Goal: Information Seeking & Learning: Check status

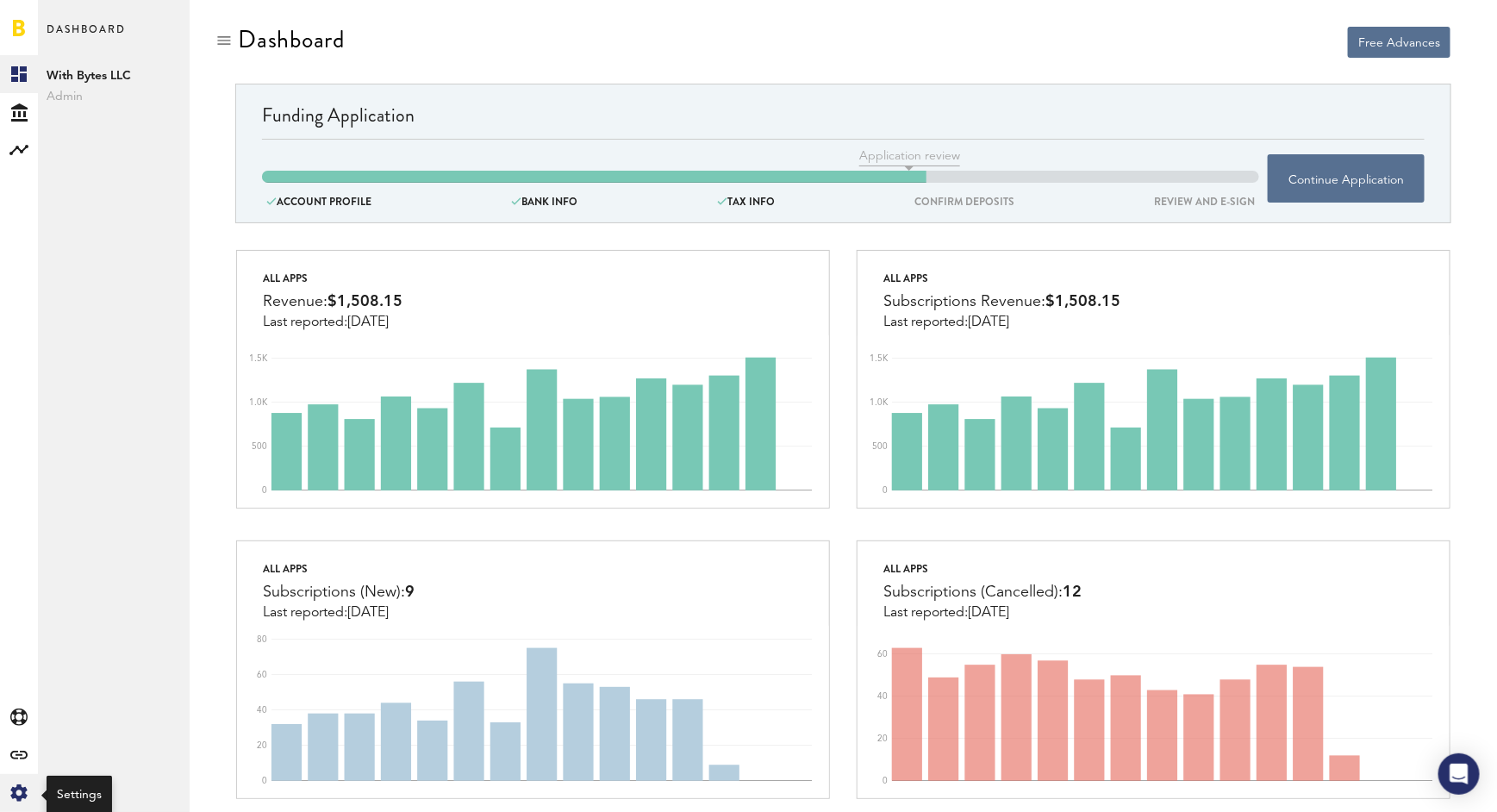
click at [19, 792] on icon "Created with Sketch." at bounding box center [19, 792] width 18 height 18
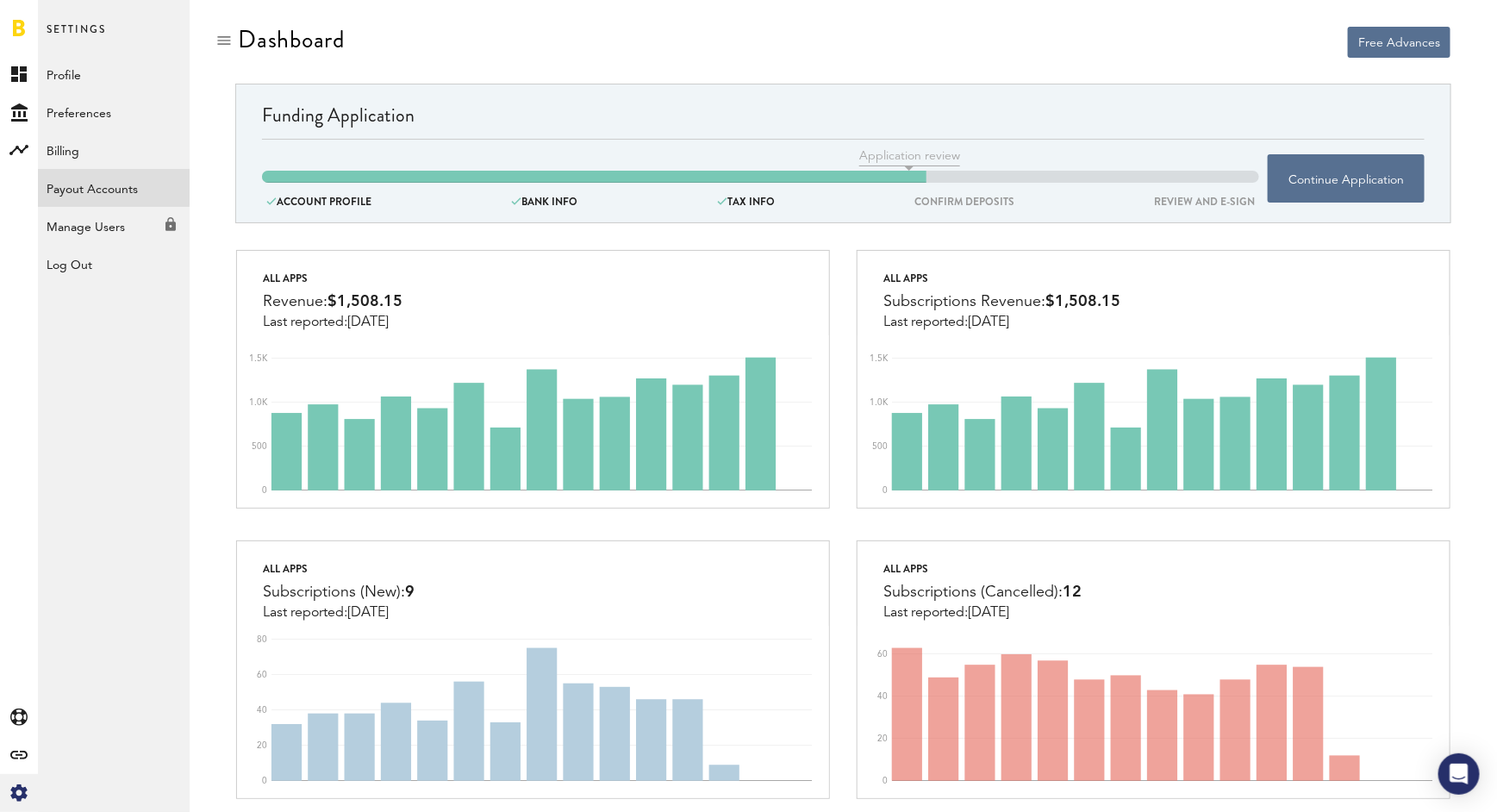
click at [94, 185] on link "Payout Accounts" at bounding box center [114, 188] width 152 height 38
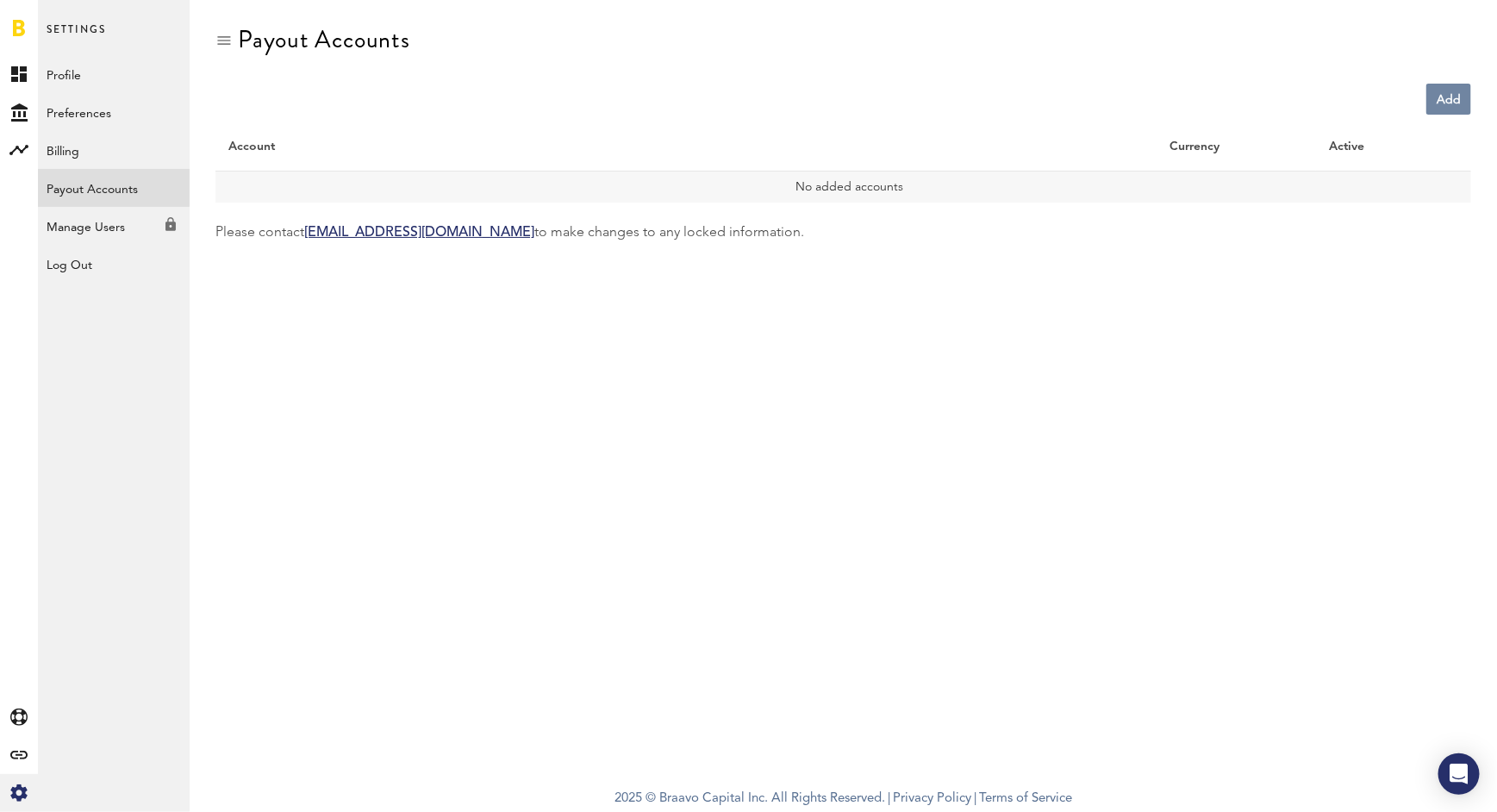
click at [1443, 103] on link "Add" at bounding box center [1449, 99] width 45 height 31
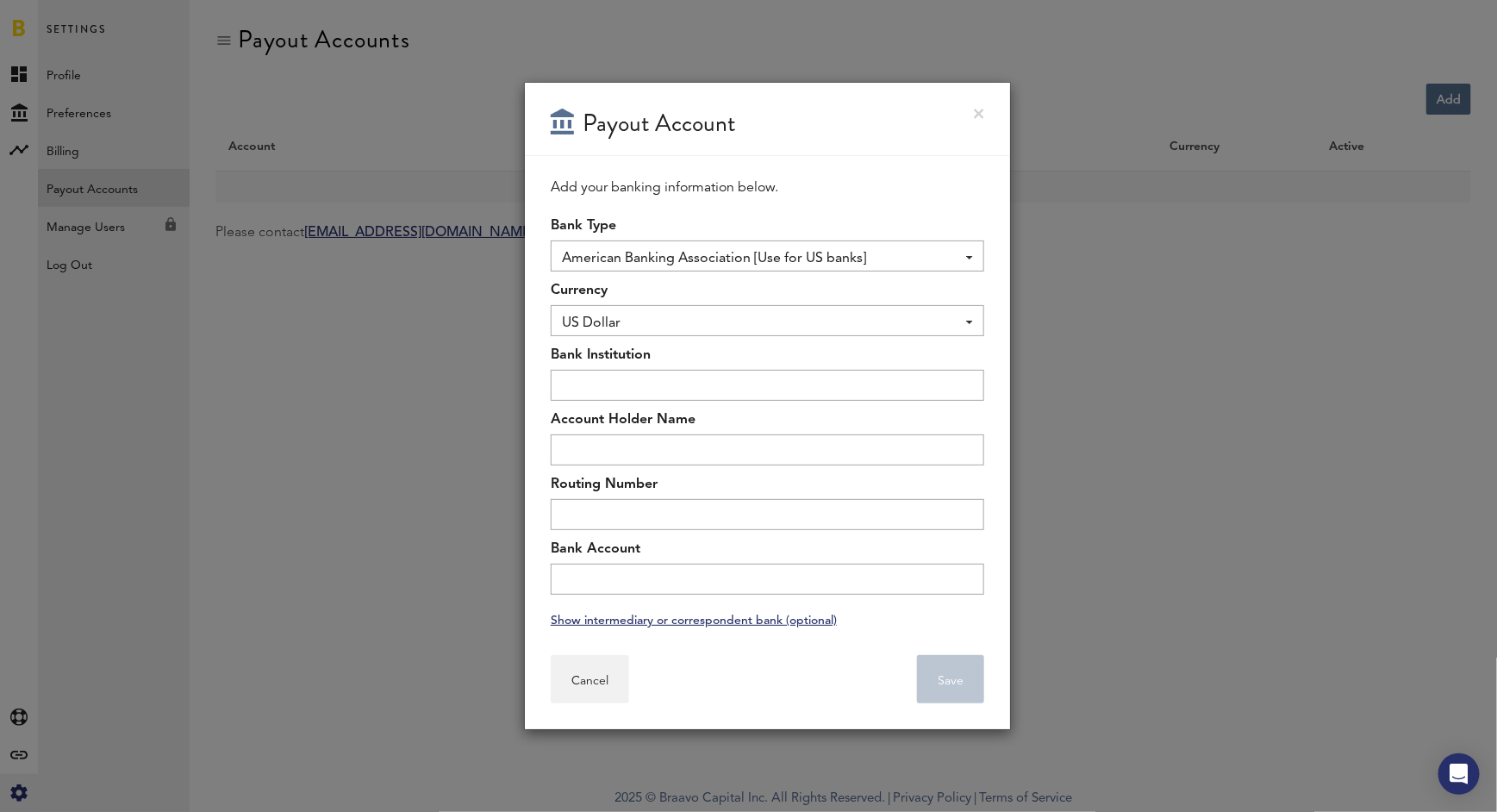
click at [983, 120] on div "Payout Account" at bounding box center [767, 119] width 485 height 73
click at [984, 104] on div "Payout Account" at bounding box center [767, 119] width 485 height 73
click at [975, 116] on link at bounding box center [979, 113] width 10 height 10
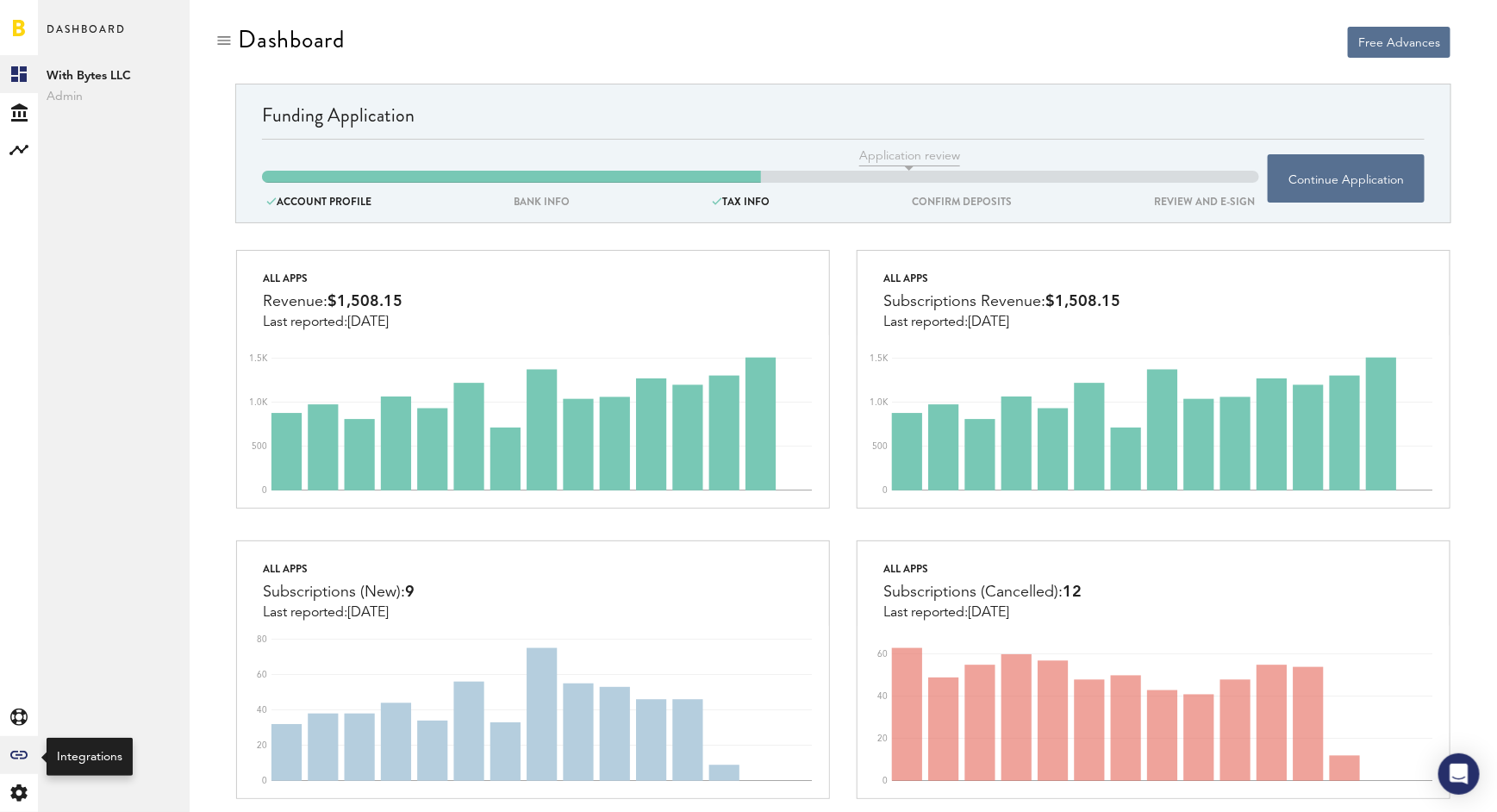
click at [17, 752] on icon at bounding box center [19, 754] width 18 height 8
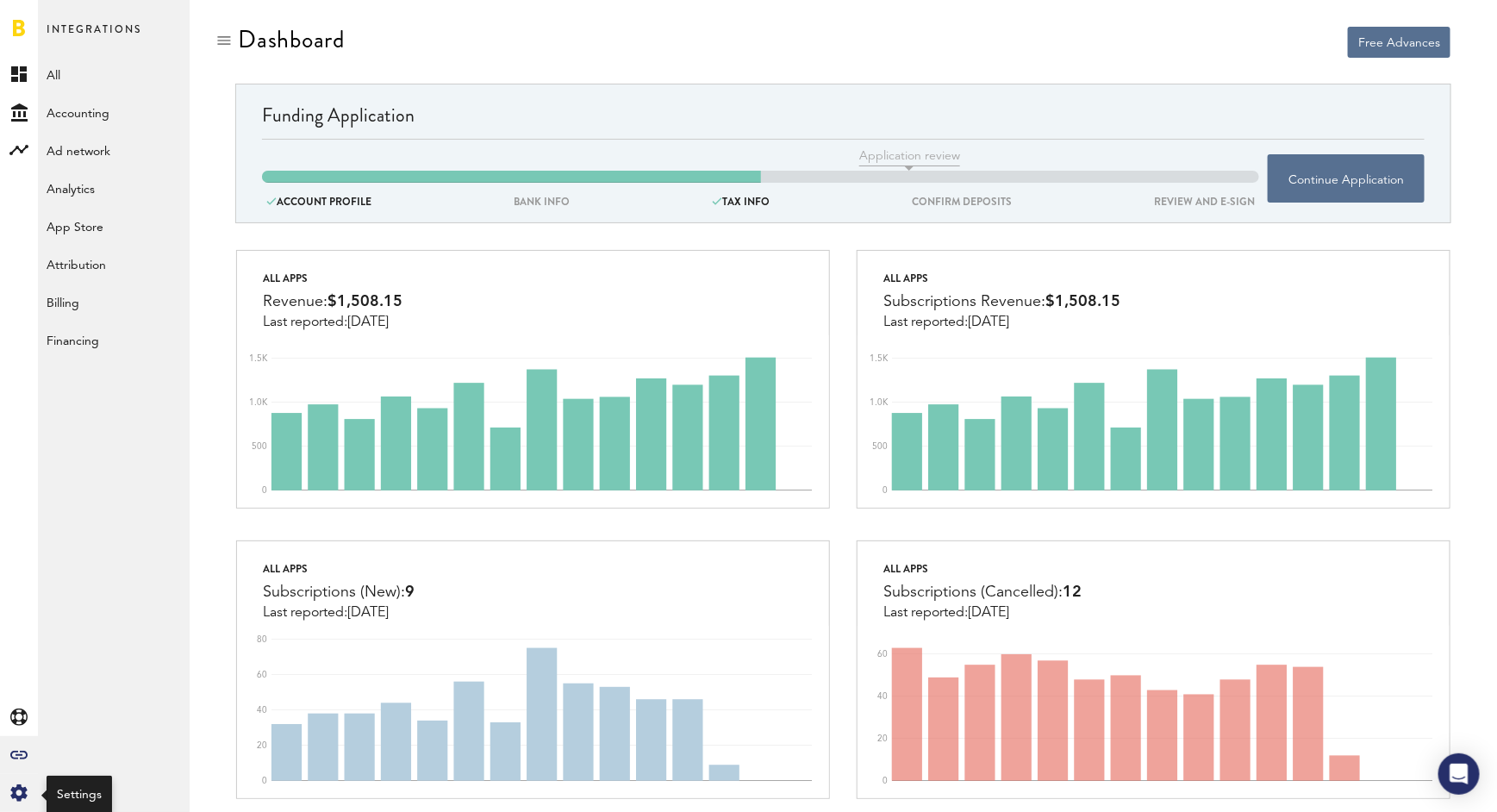
click at [18, 781] on div "Created with Sketch." at bounding box center [19, 792] width 38 height 38
click at [90, 172] on link "Payout Accounts" at bounding box center [114, 188] width 152 height 38
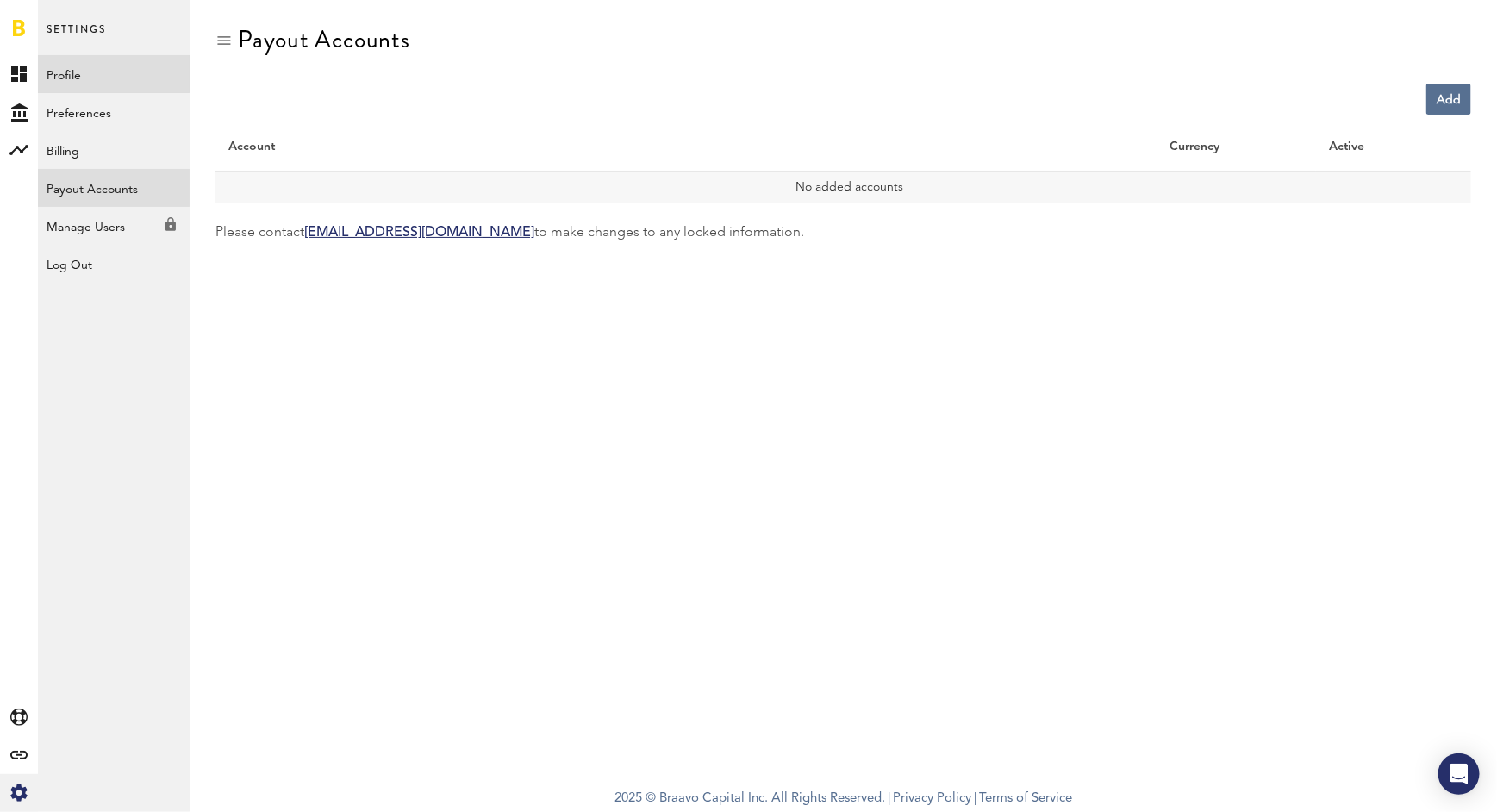
click at [88, 76] on link "Profile" at bounding box center [114, 73] width 152 height 38
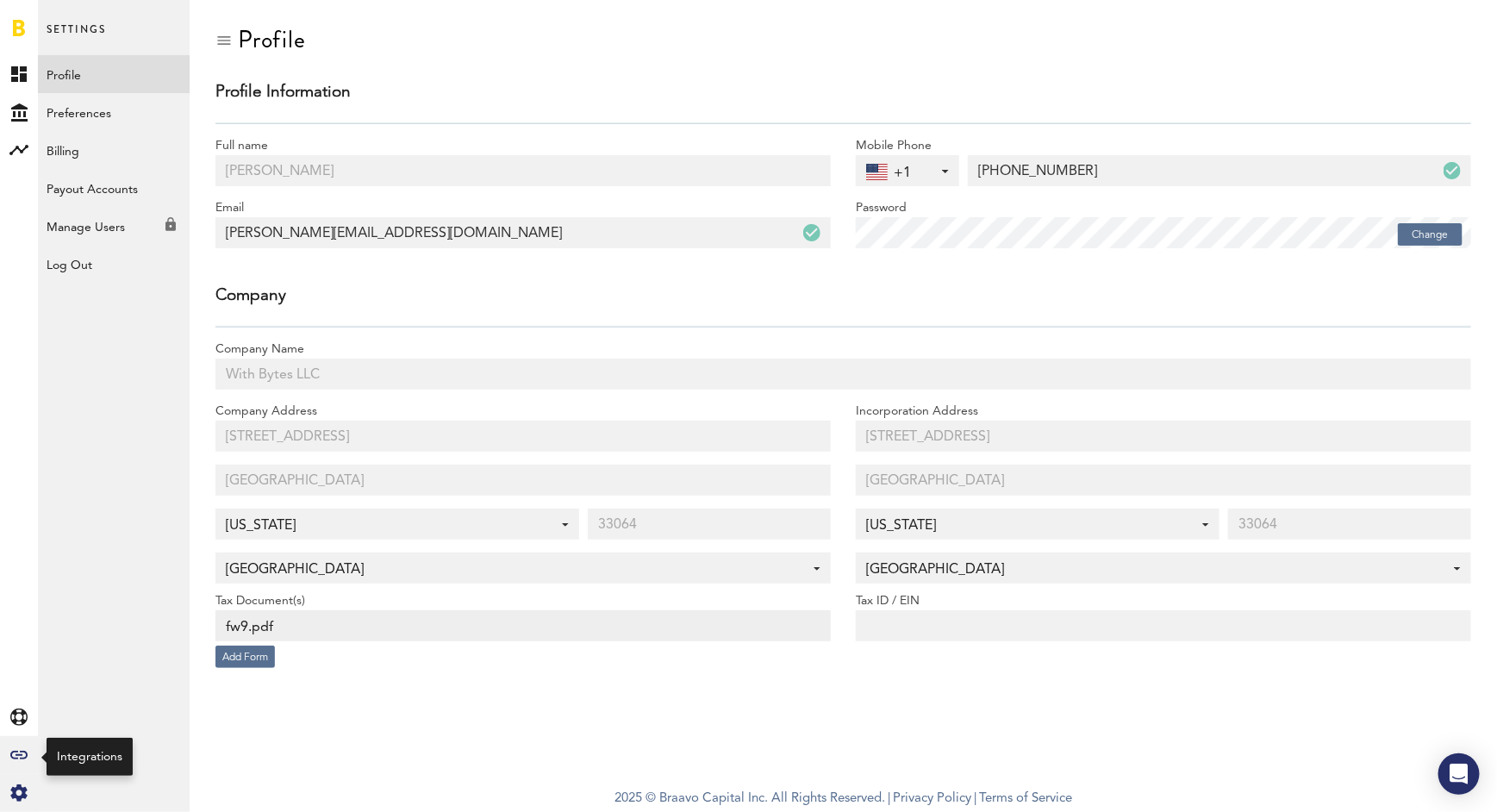
click at [20, 759] on icon at bounding box center [19, 754] width 18 height 8
click at [90, 66] on link "All" at bounding box center [114, 73] width 152 height 38
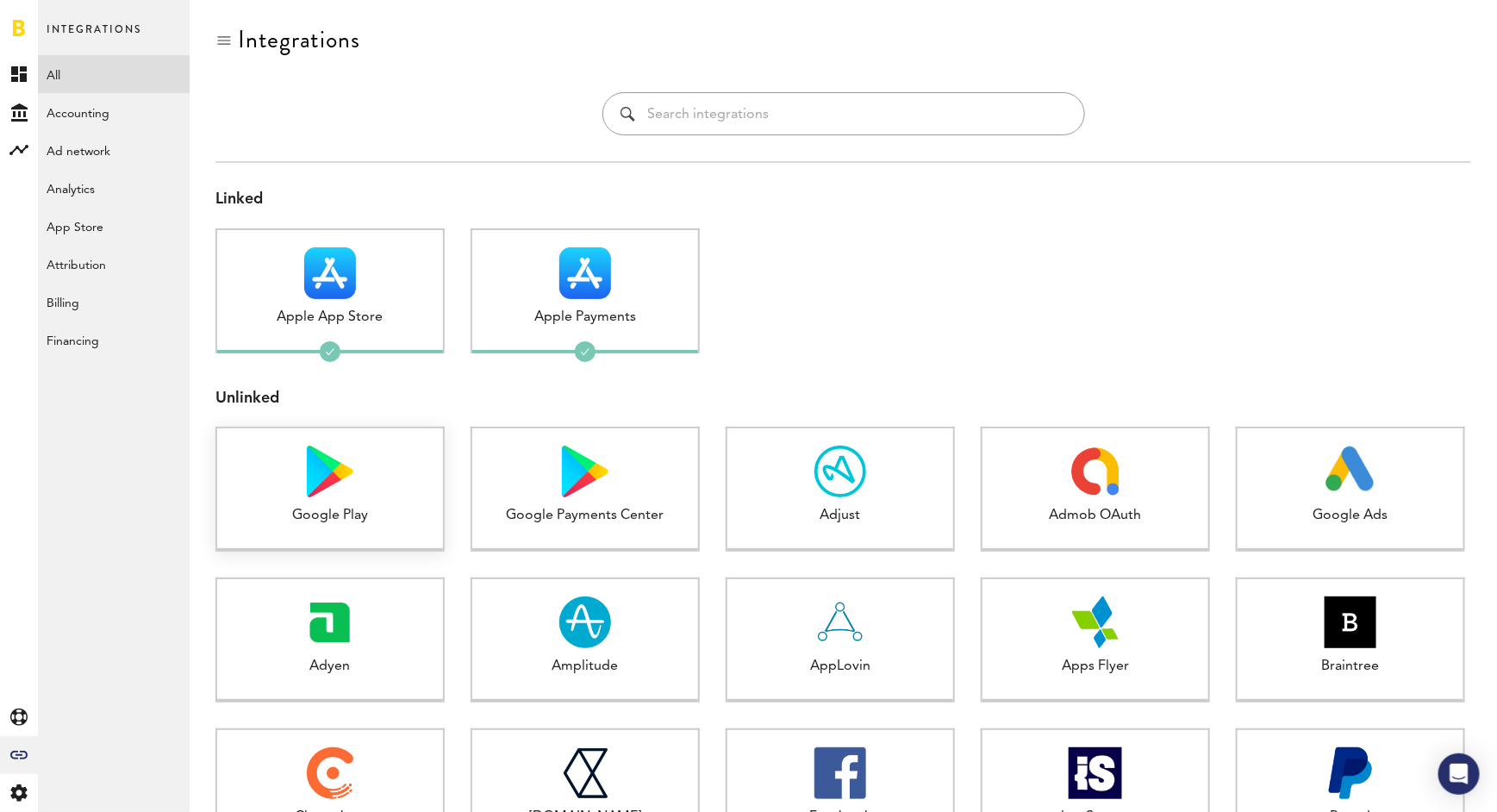
click at [343, 489] on img at bounding box center [330, 472] width 47 height 52
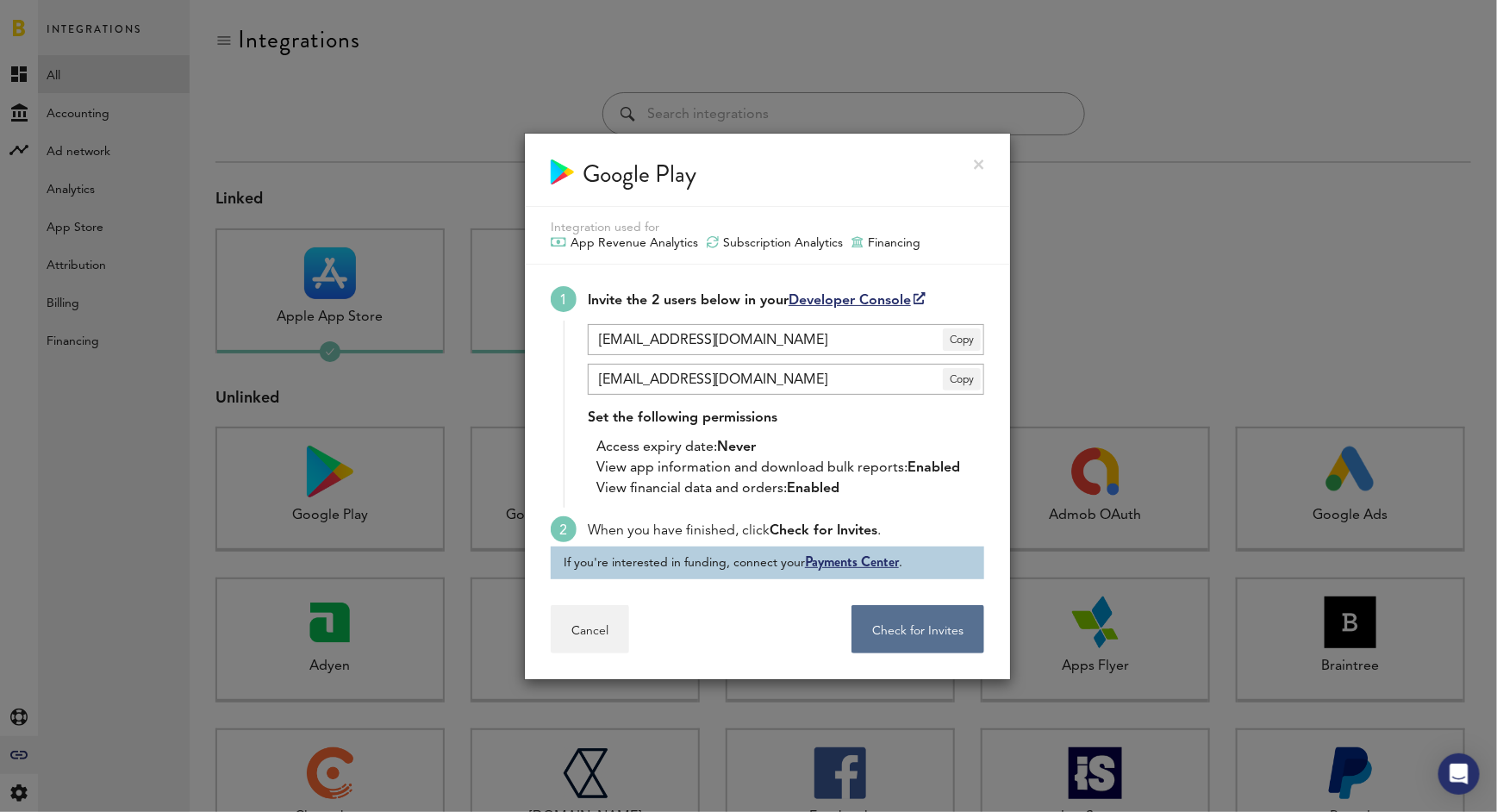
click at [982, 165] on link at bounding box center [979, 164] width 10 height 10
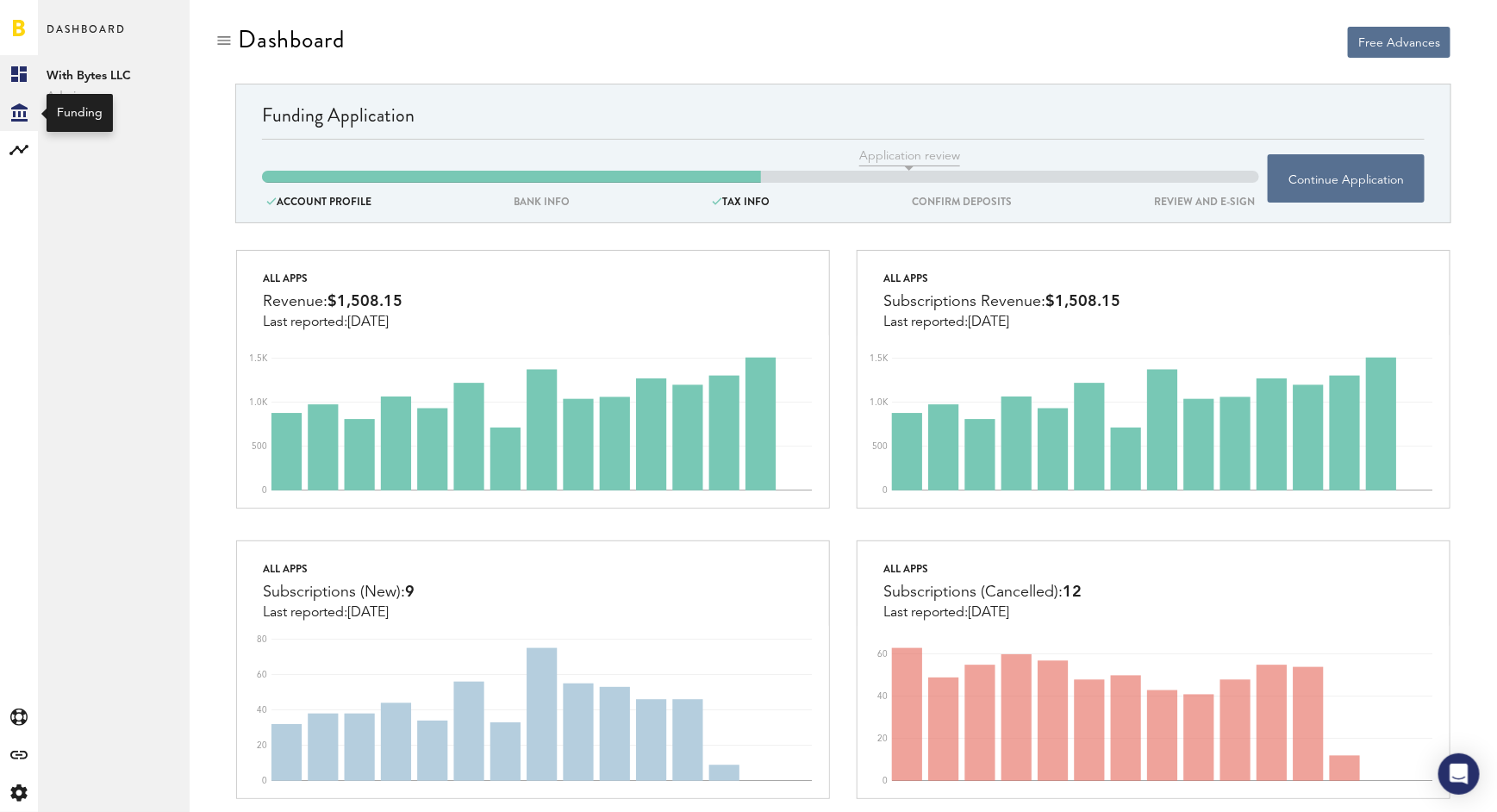
click at [21, 114] on icon "Created with Sketch." at bounding box center [20, 112] width 17 height 18
click at [20, 146] on rect at bounding box center [19, 150] width 20 height 20
click at [114, 73] on link "Monetization" at bounding box center [114, 73] width 152 height 38
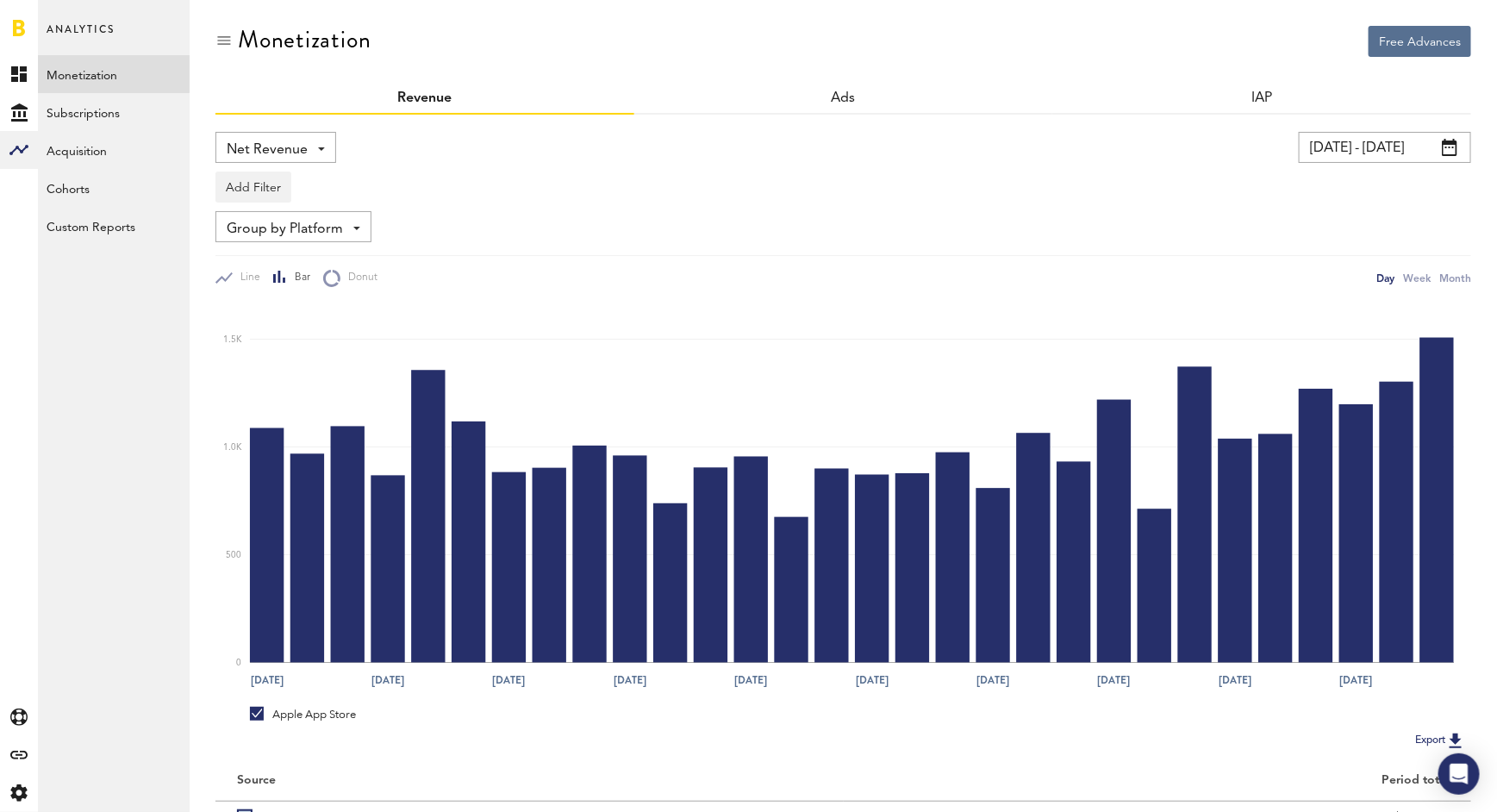
click at [1449, 144] on span at bounding box center [1450, 147] width 16 height 18
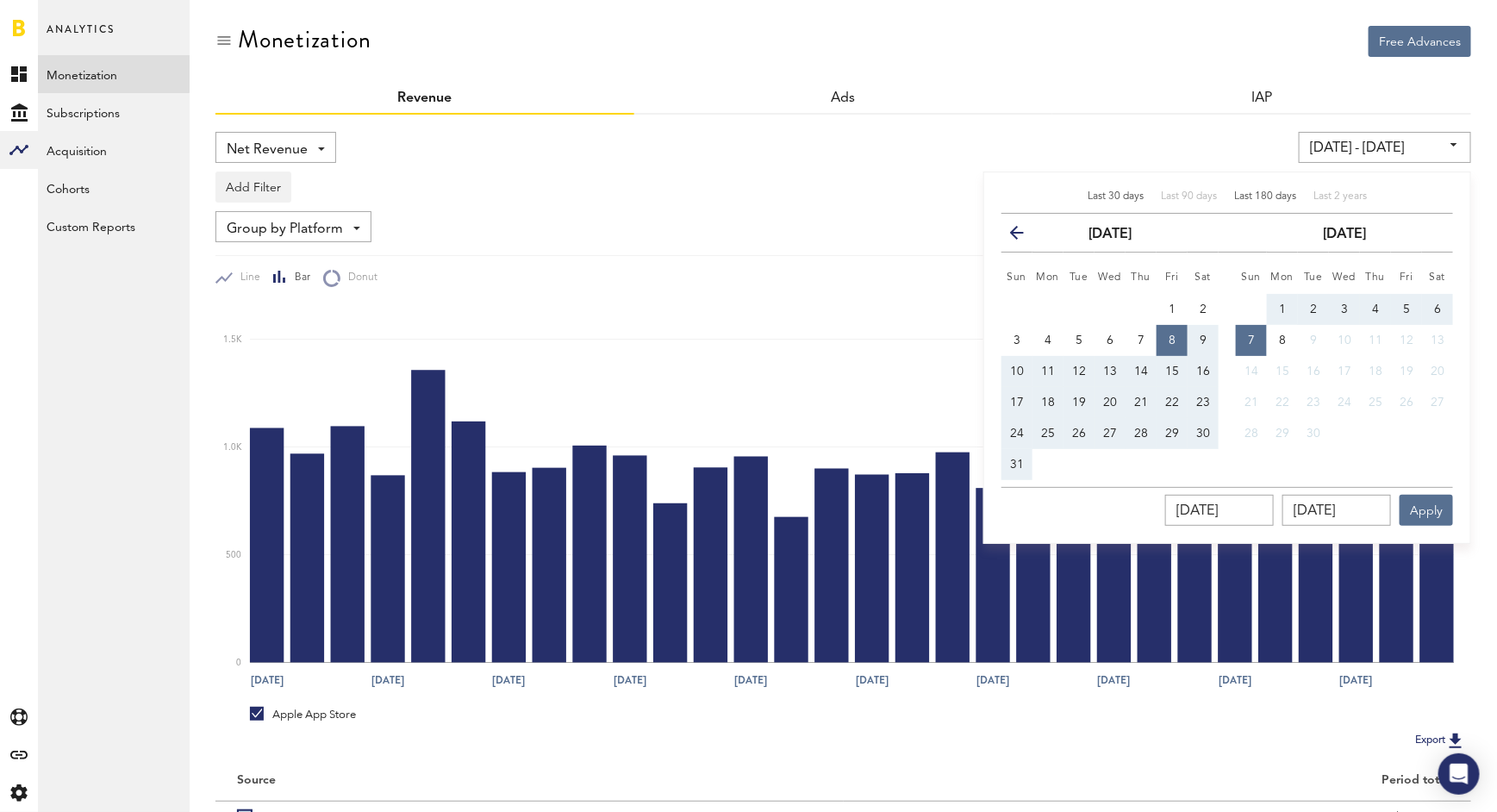
click at [1259, 200] on span "Last 180 days" at bounding box center [1264, 196] width 62 height 10
type input "[DATE] - [DATE]"
type input "[DATE]"
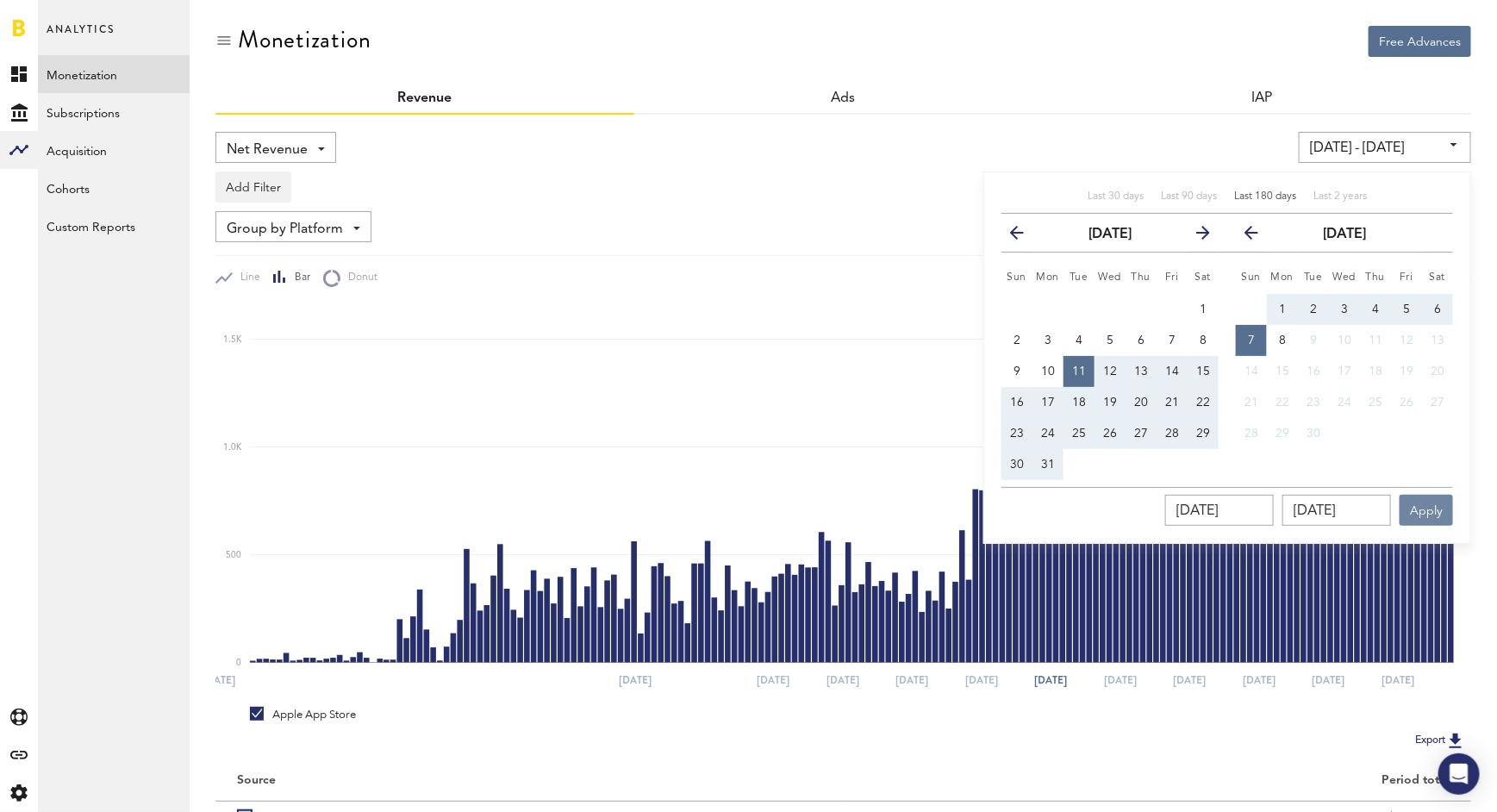
click at [1420, 508] on button "Apply" at bounding box center [1425, 510] width 53 height 31
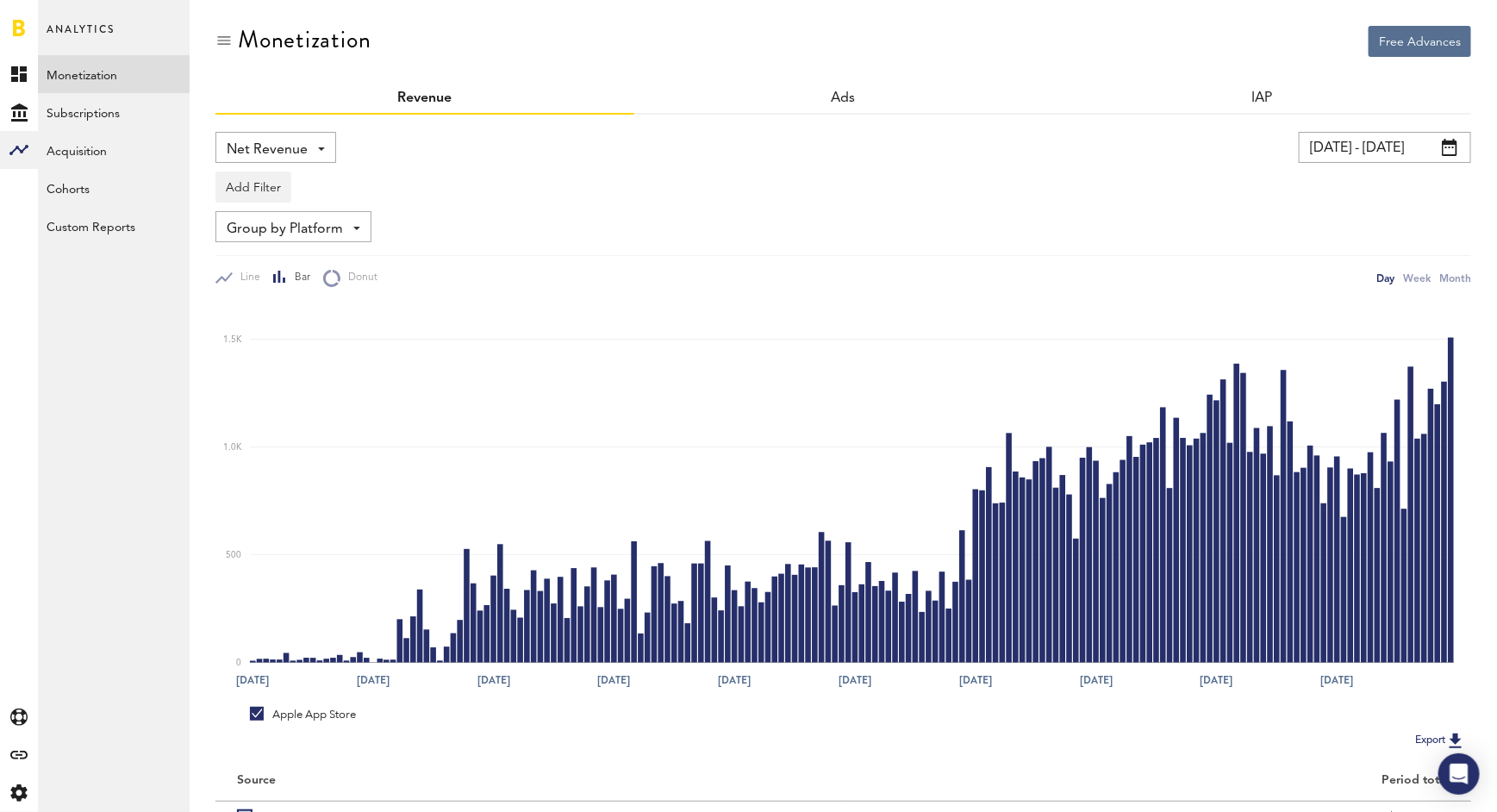
click at [1454, 739] on img at bounding box center [1455, 740] width 20 height 20
